Goal: Information Seeking & Learning: Learn about a topic

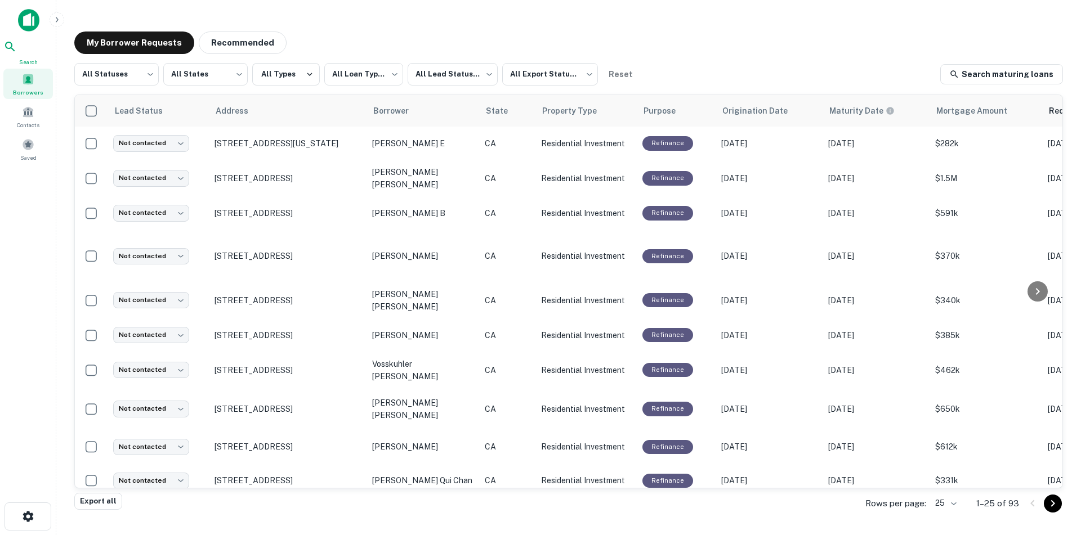
click at [34, 58] on div "Search" at bounding box center [28, 53] width 50 height 26
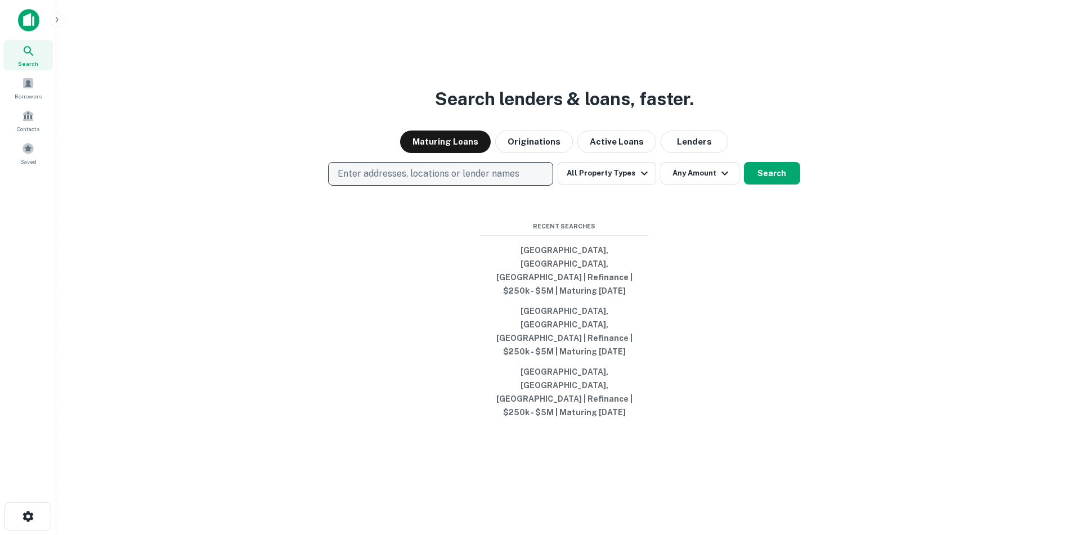
click at [396, 181] on p "Enter addresses, locations or lender names" at bounding box center [429, 174] width 182 height 14
type input "**********"
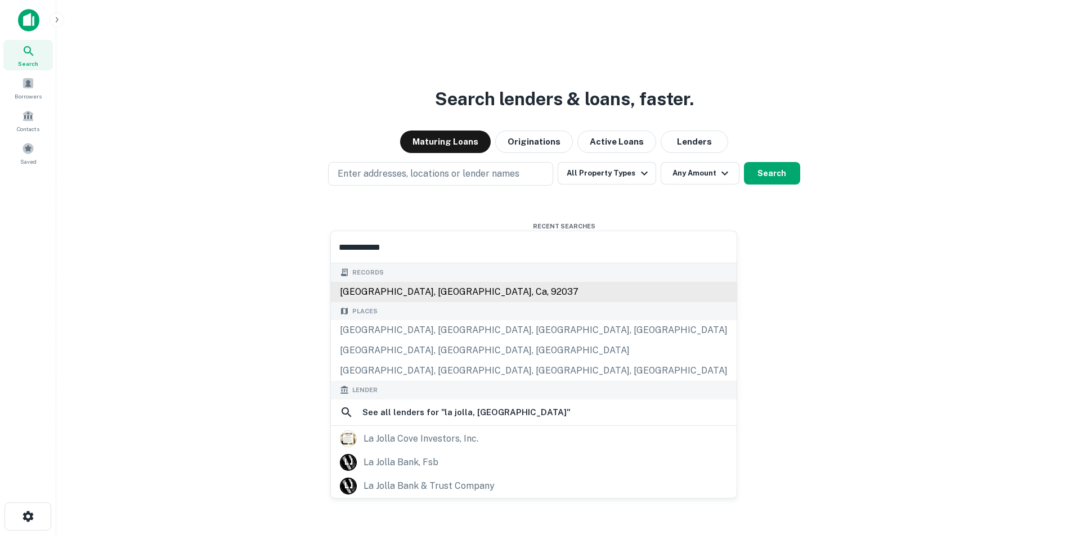
click at [454, 295] on div "[GEOGRAPHIC_DATA], [GEOGRAPHIC_DATA], ca, 92037" at bounding box center [534, 292] width 406 height 20
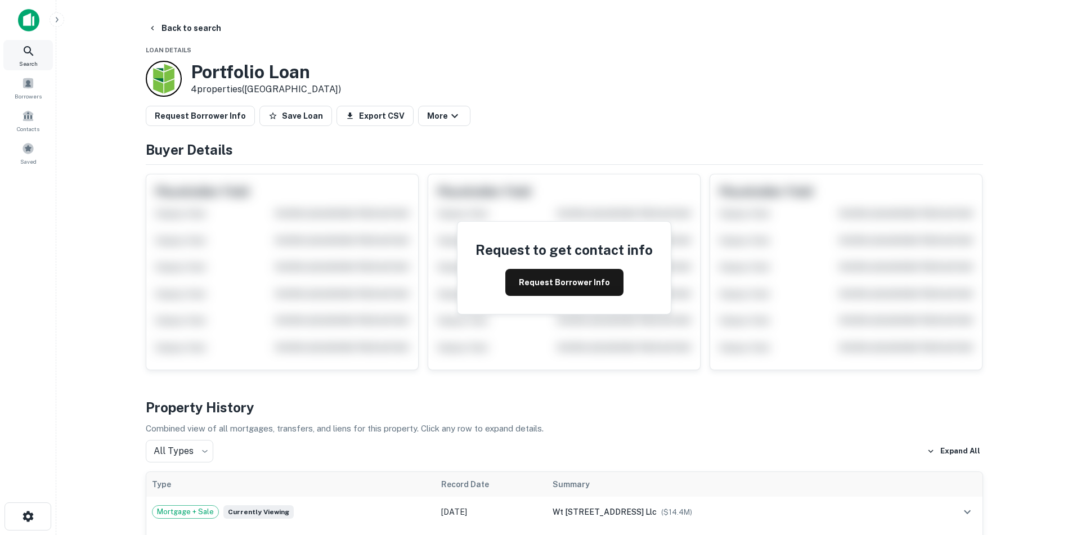
click at [30, 52] on icon at bounding box center [29, 51] width 14 height 14
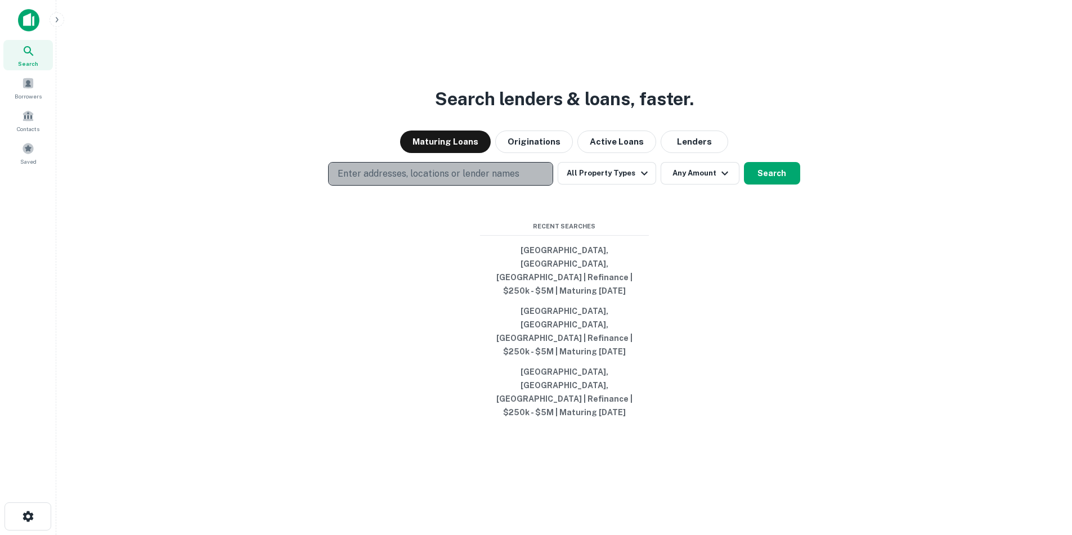
click at [453, 181] on p "Enter addresses, locations or lender names" at bounding box center [429, 174] width 182 height 14
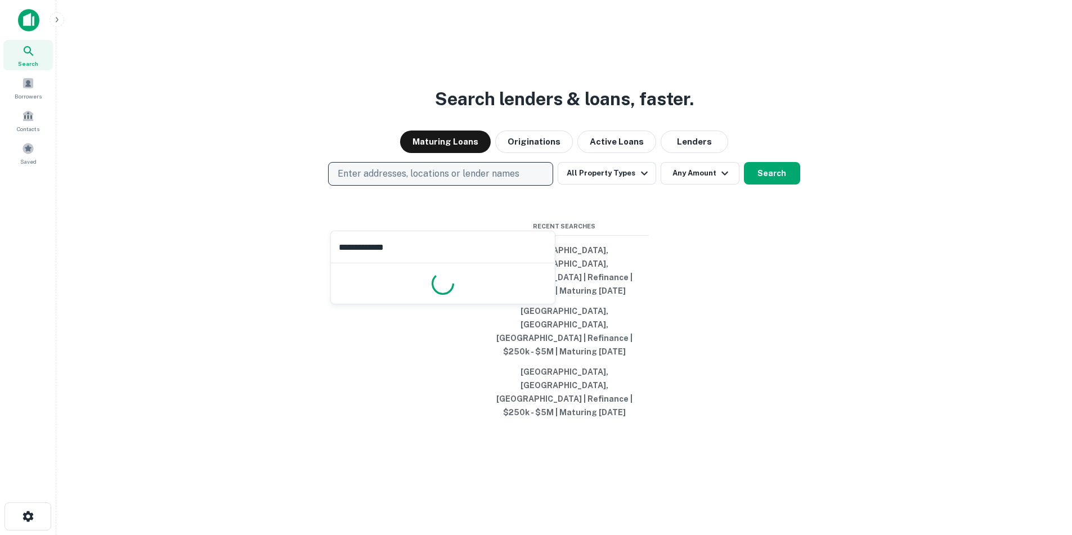
type input "**********"
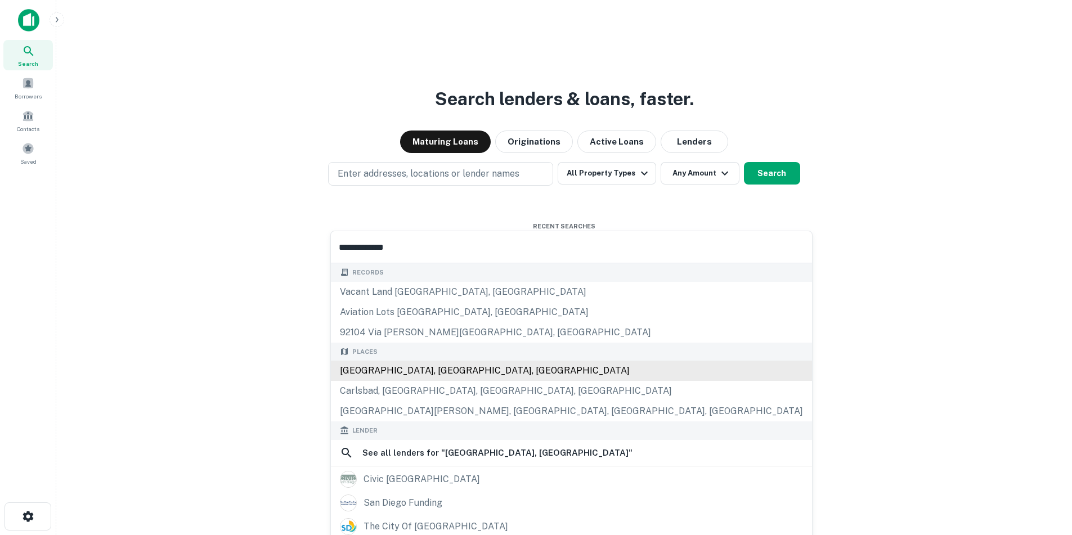
click at [400, 374] on div "San Diego, CA, USA" at bounding box center [571, 371] width 481 height 20
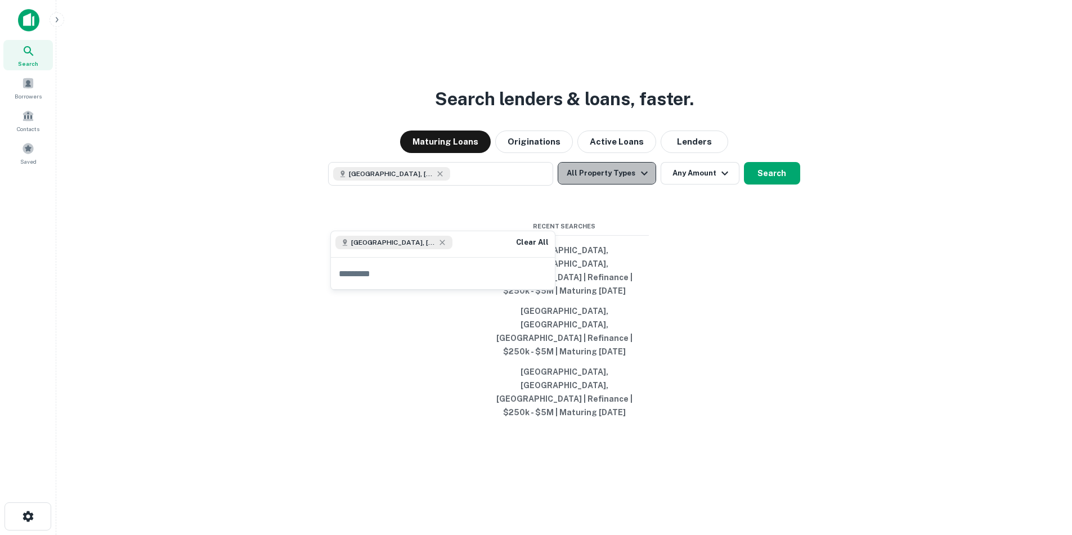
click at [642, 175] on icon "button" at bounding box center [644, 173] width 7 height 4
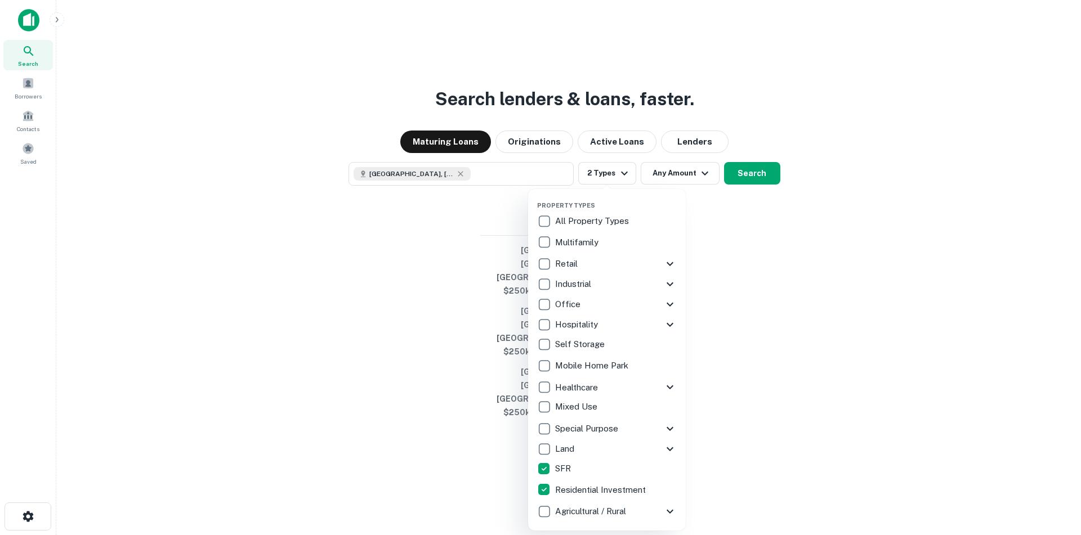
click at [735, 289] on div at bounding box center [540, 267] width 1081 height 535
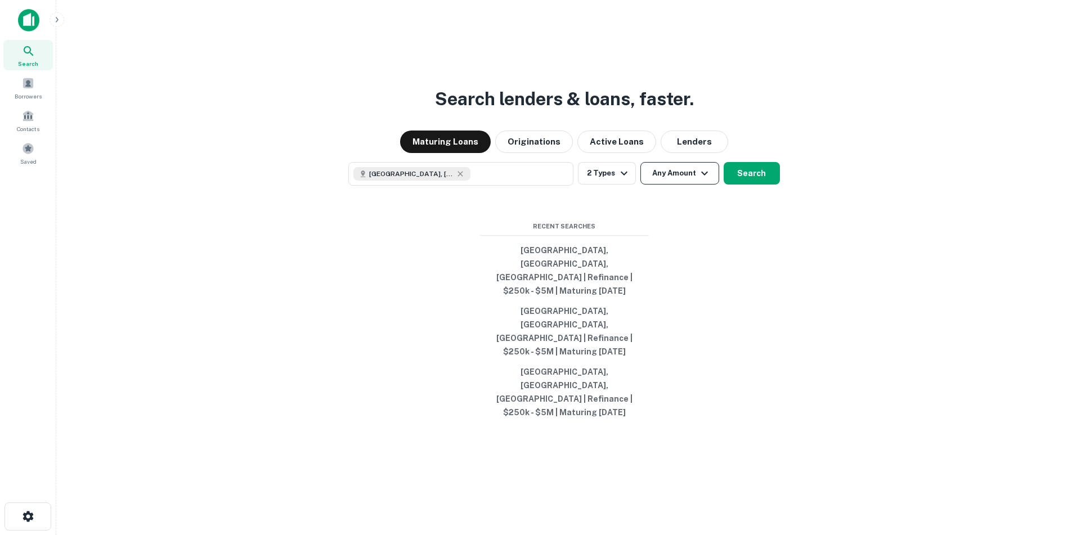
click at [707, 180] on icon "button" at bounding box center [705, 174] width 14 height 14
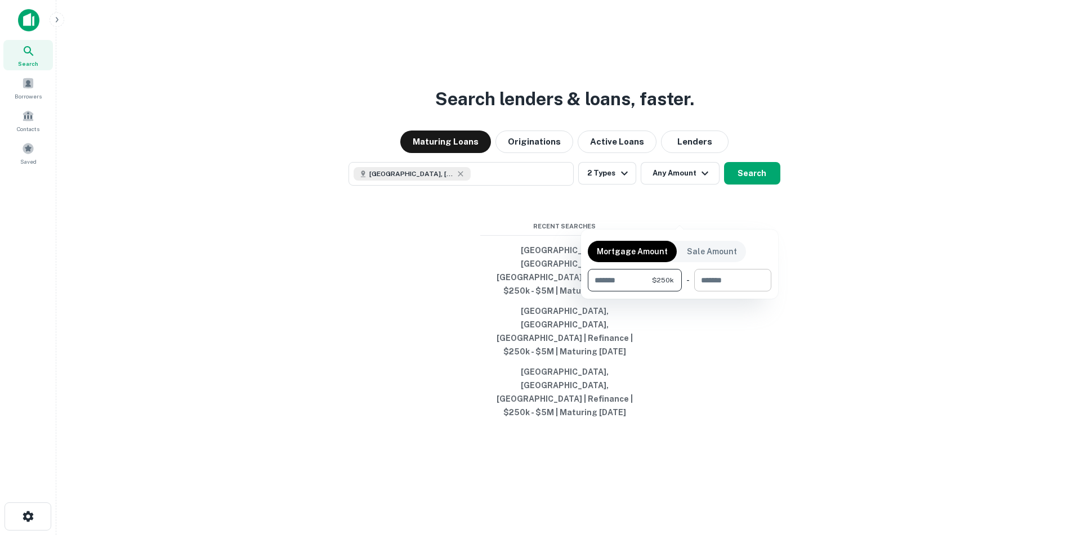
type input "******"
click at [711, 281] on input "number" at bounding box center [728, 280] width 69 height 23
type input "*******"
click at [749, 221] on div at bounding box center [540, 267] width 1081 height 535
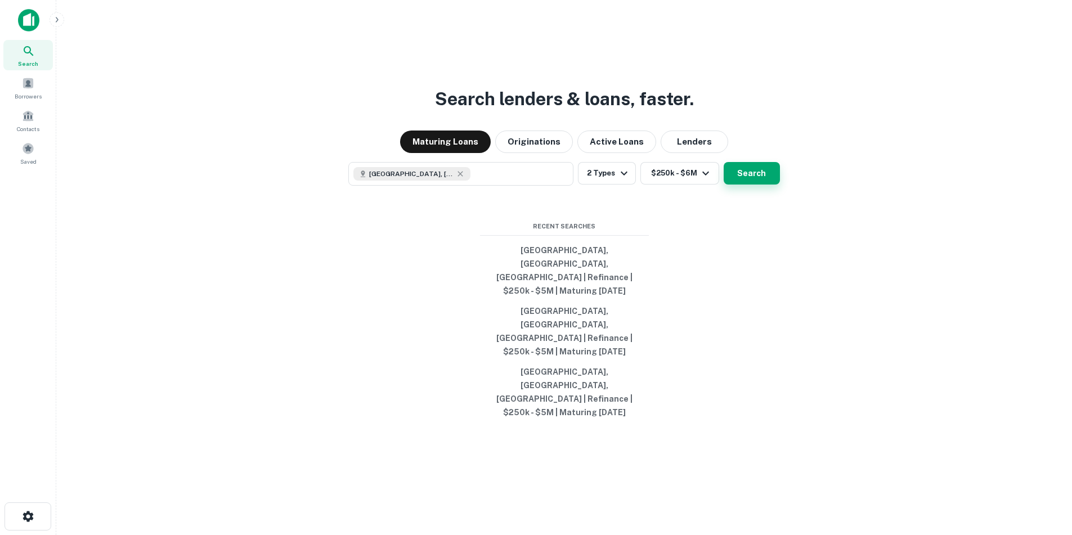
click at [749, 185] on button "Search" at bounding box center [752, 173] width 56 height 23
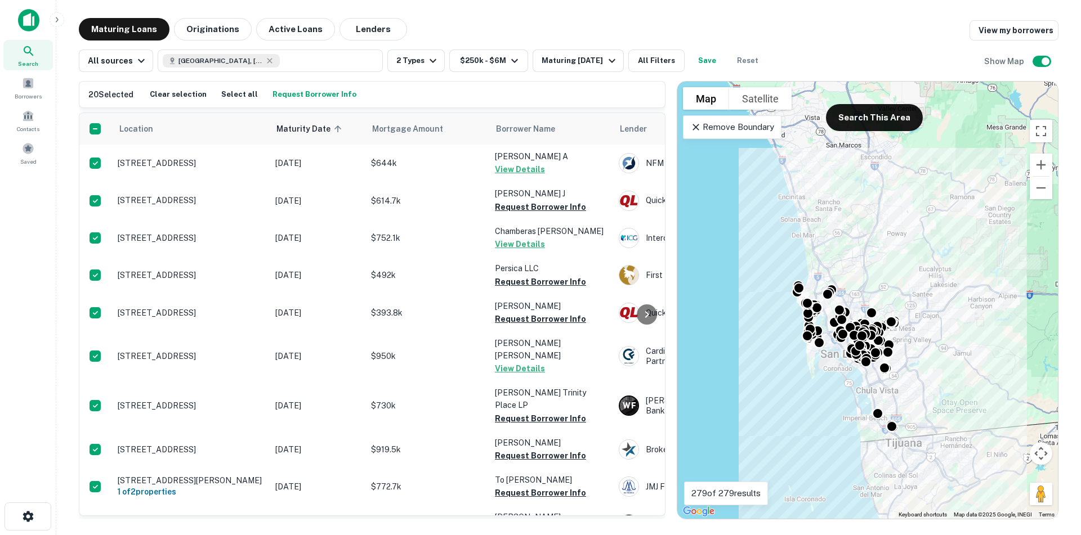
click at [305, 92] on button "Request Borrower Info" at bounding box center [314, 94] width 89 height 17
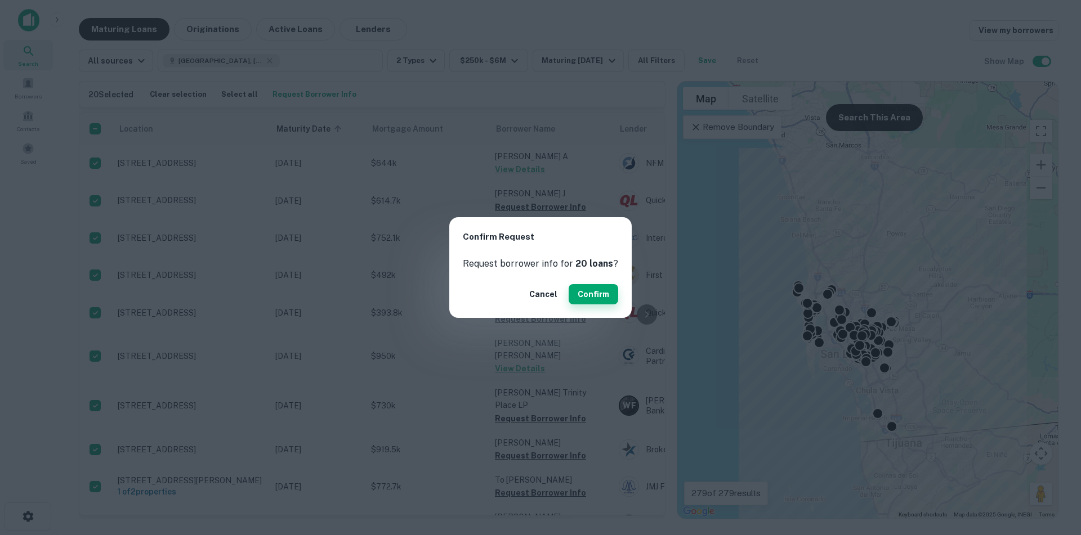
click at [587, 297] on button "Confirm" at bounding box center [593, 294] width 50 height 20
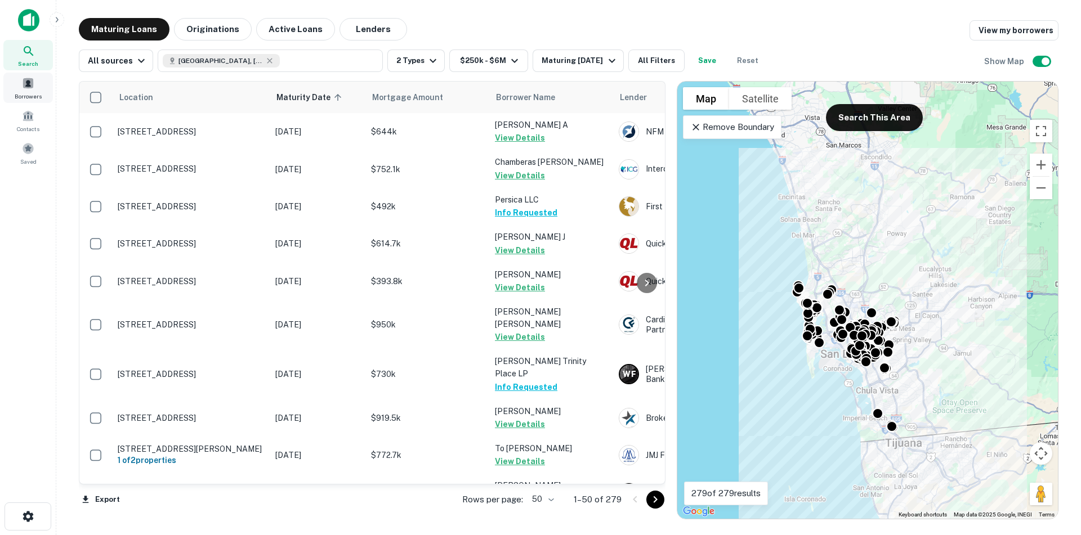
click at [36, 91] on div "Borrowers" at bounding box center [28, 88] width 50 height 30
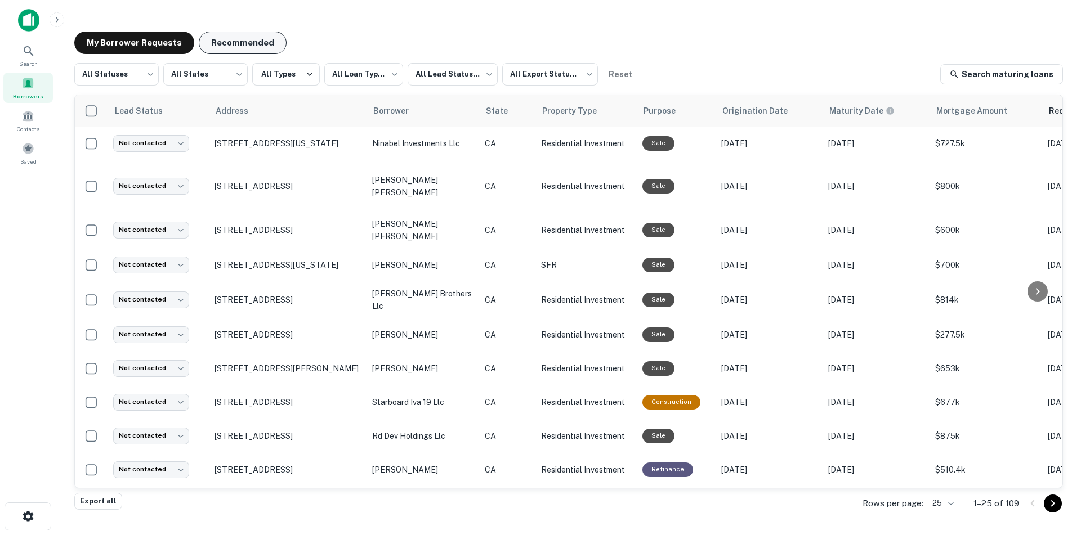
click at [244, 47] on button "Recommended" at bounding box center [243, 43] width 88 height 23
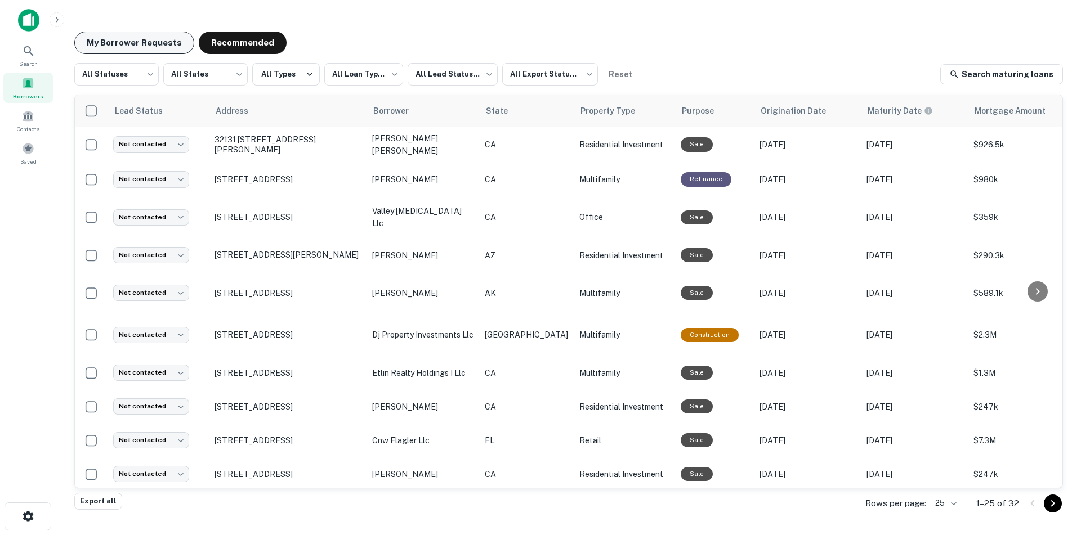
click at [136, 40] on button "My Borrower Requests" at bounding box center [134, 43] width 120 height 23
